Goal: Navigation & Orientation: Locate item on page

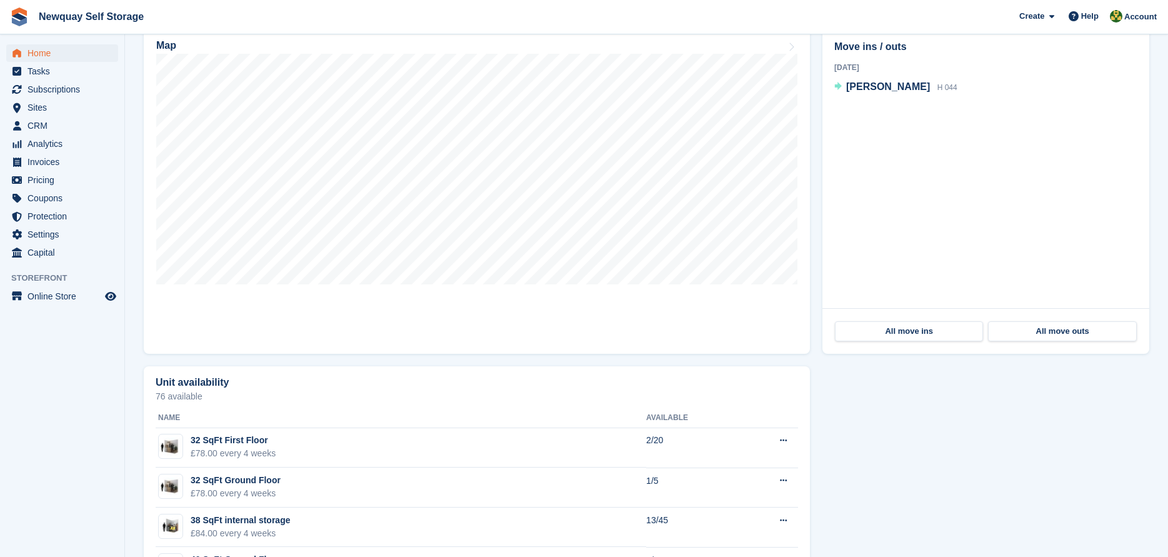
scroll to position [312, 0]
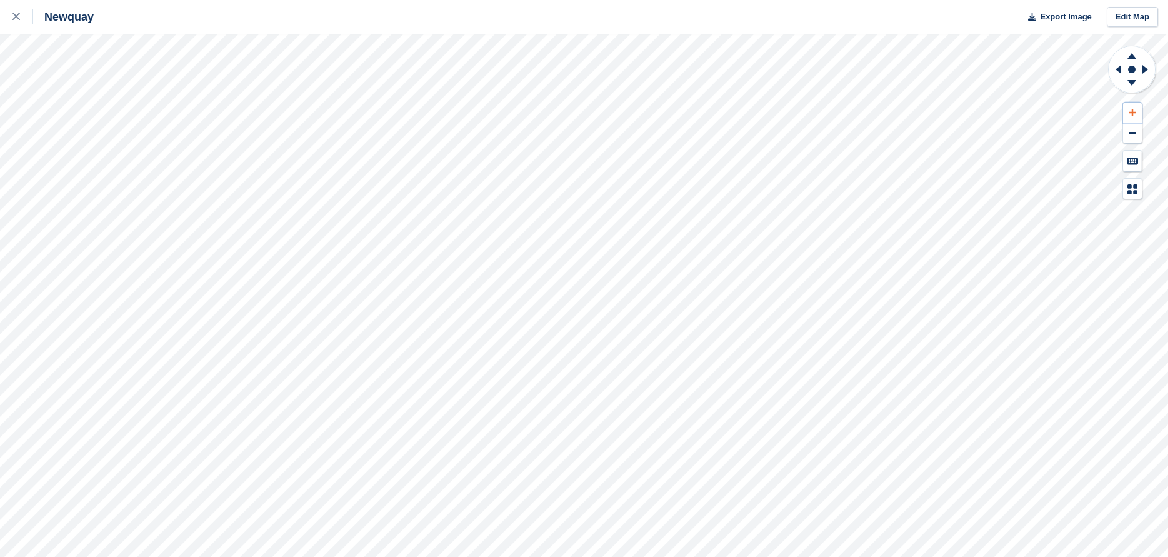
click at [1134, 112] on icon at bounding box center [1132, 112] width 7 height 7
click at [1134, 83] on icon at bounding box center [1132, 85] width 32 height 16
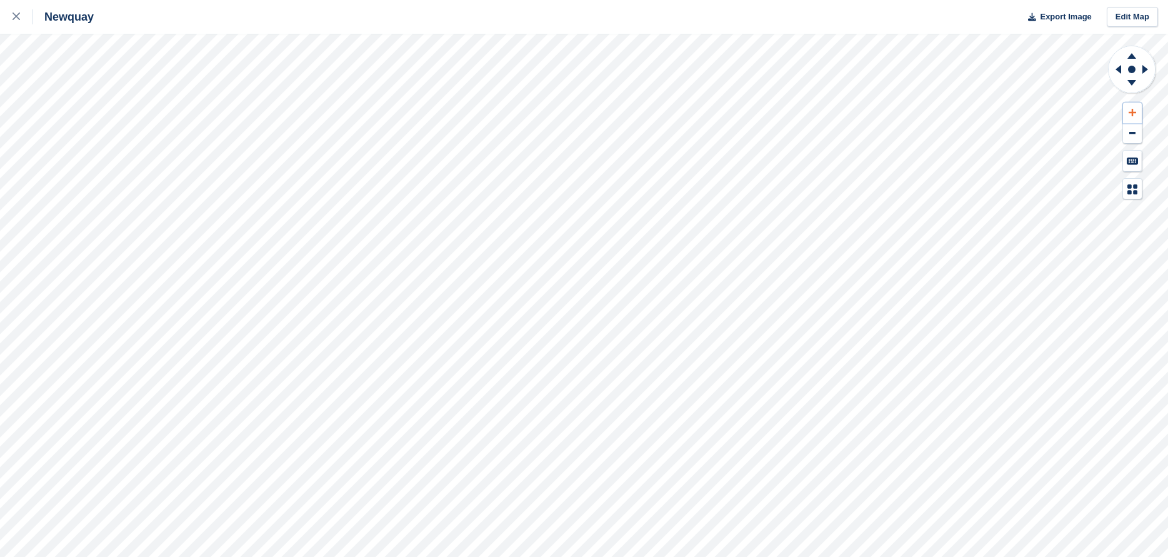
click at [1134, 111] on icon at bounding box center [1132, 112] width 7 height 9
click at [1119, 70] on icon at bounding box center [1119, 69] width 6 height 9
click at [1129, 111] on icon at bounding box center [1132, 112] width 7 height 9
click at [1138, 110] on button at bounding box center [1132, 112] width 19 height 21
